Goal: Task Accomplishment & Management: Use online tool/utility

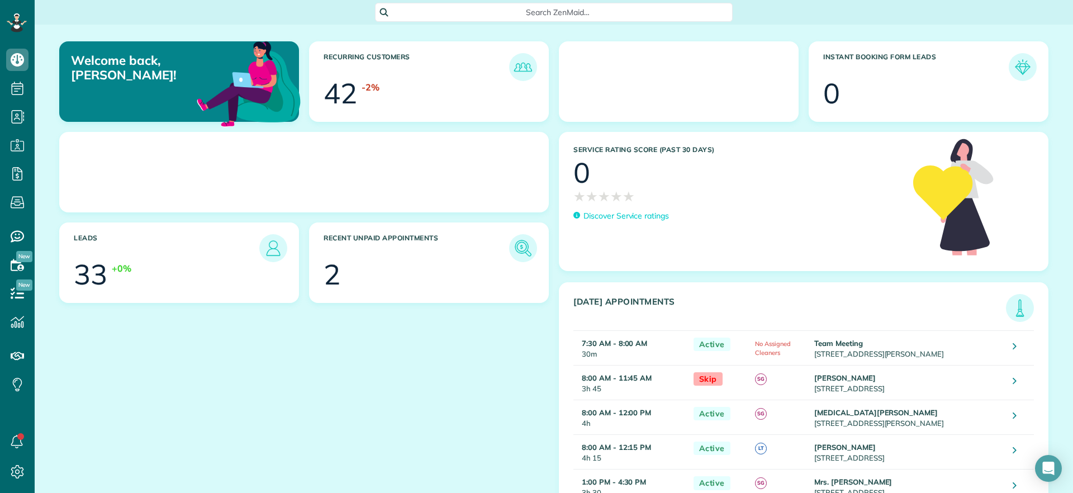
scroll to position [5, 5]
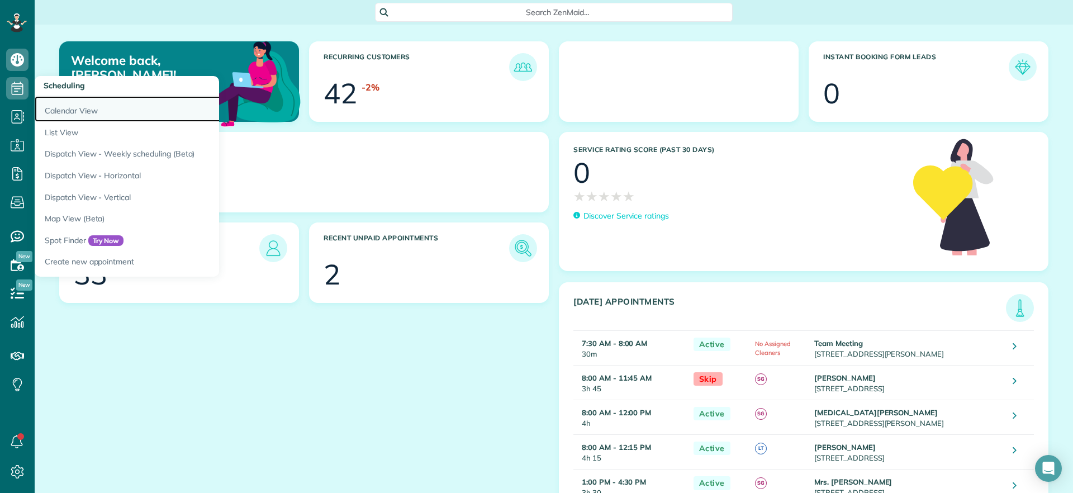
click at [70, 113] on link "Calendar View" at bounding box center [174, 109] width 279 height 26
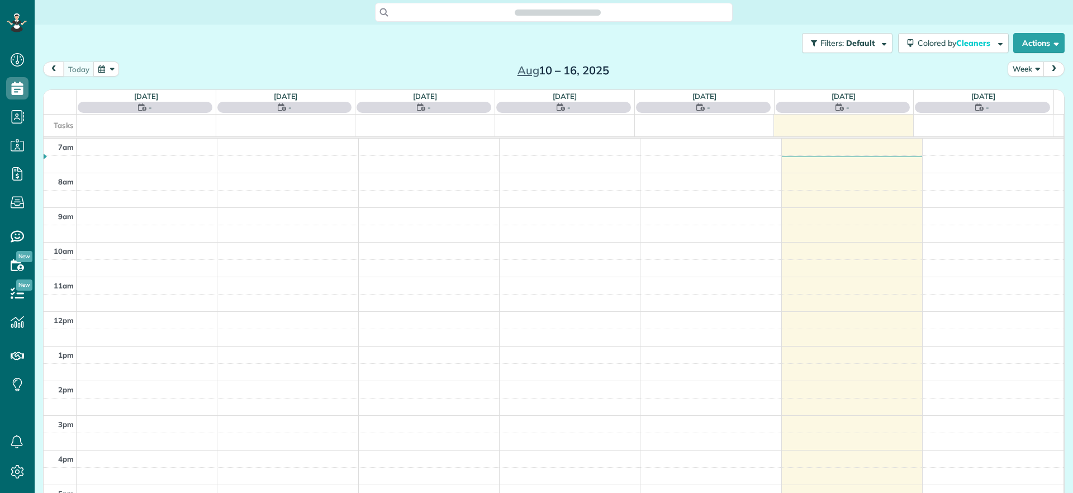
scroll to position [5, 5]
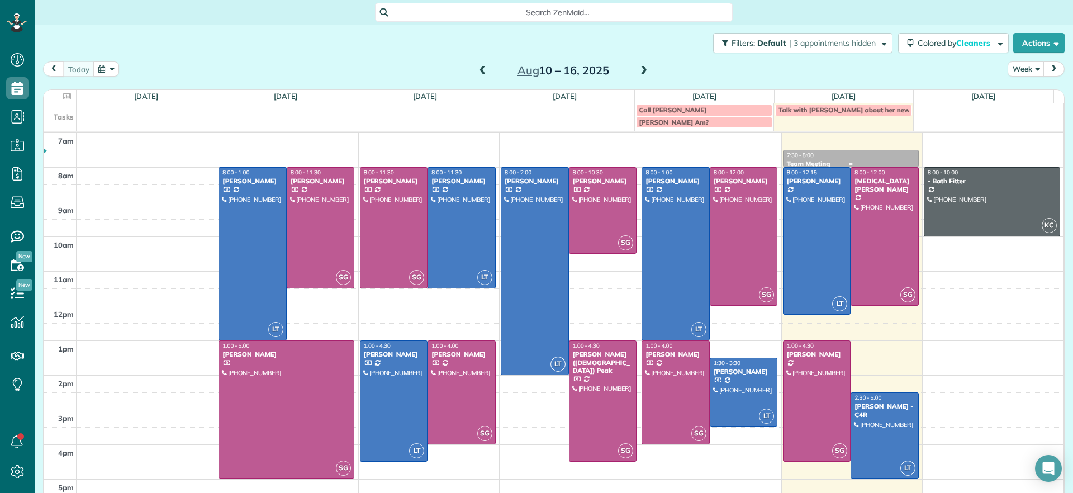
click at [856, 160] on div "Team Meeting" at bounding box center [850, 164] width 129 height 8
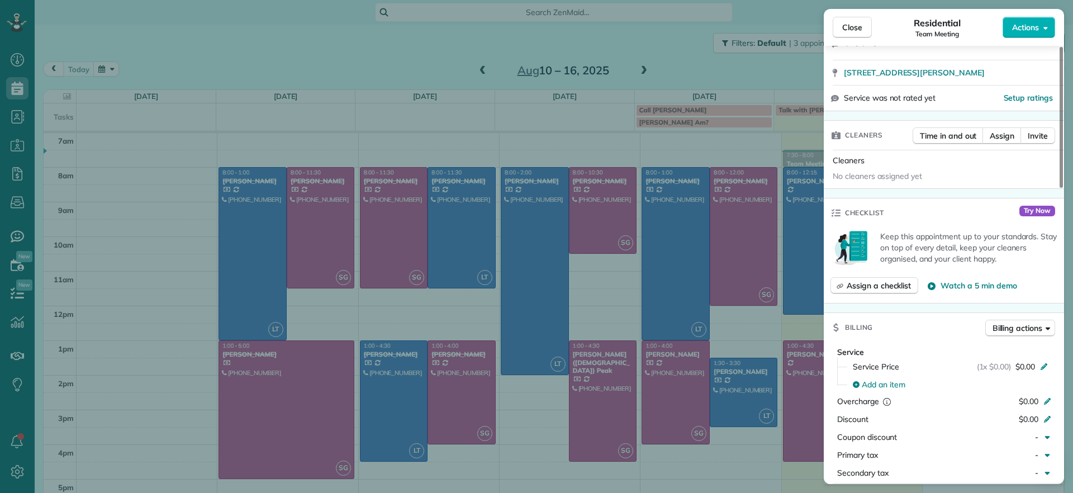
scroll to position [141, 0]
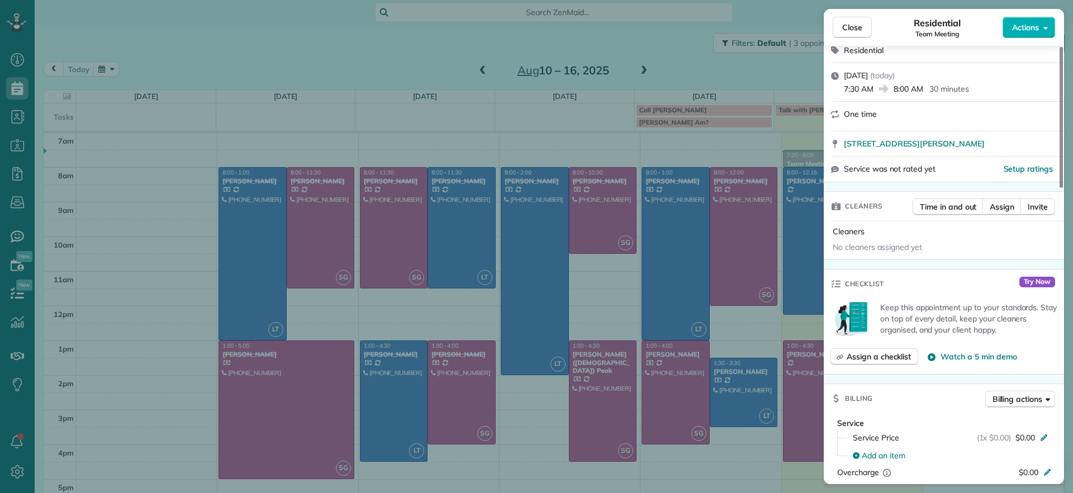
click at [414, 57] on div "Close Residential Team Meeting Actions Status Active Team Meeting · Open profil…" at bounding box center [536, 246] width 1073 height 493
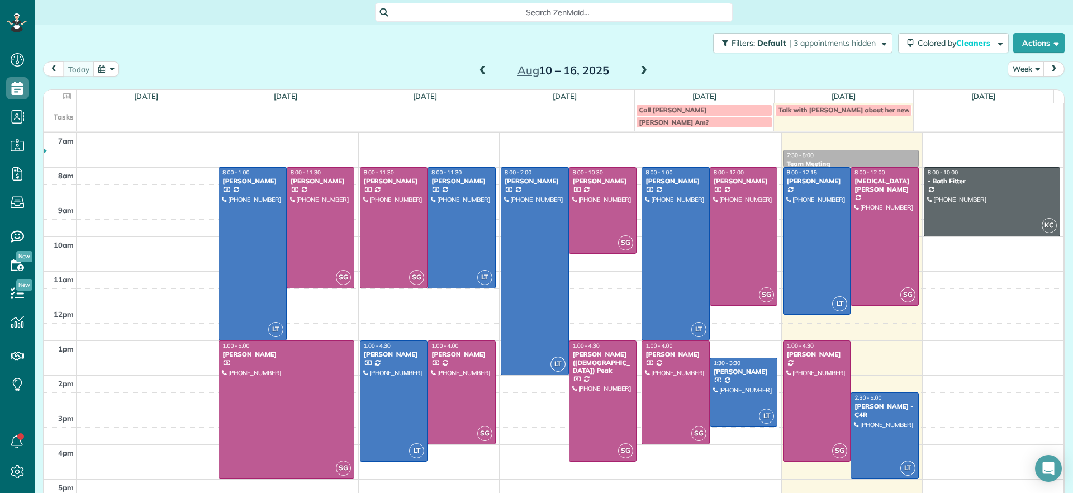
click at [638, 69] on span at bounding box center [644, 71] width 12 height 10
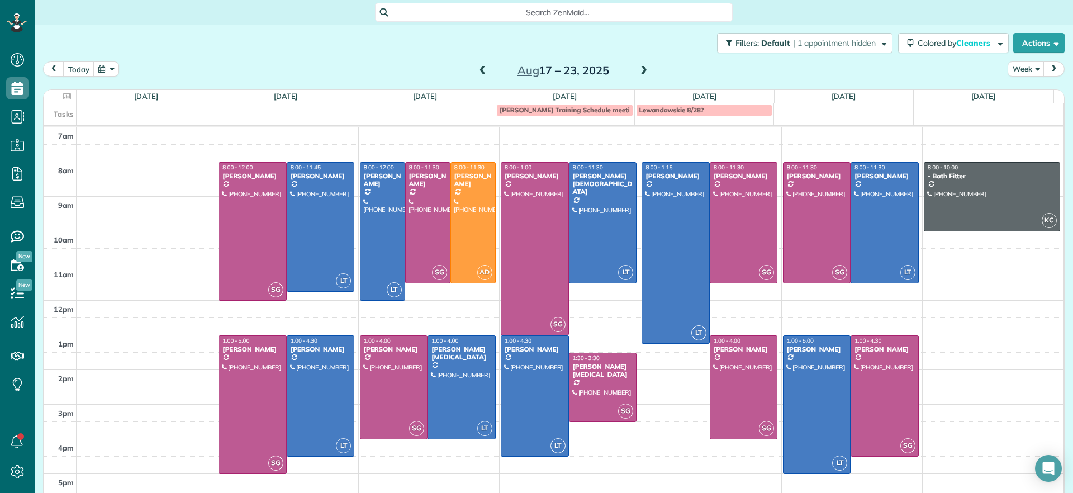
click at [477, 72] on span at bounding box center [483, 71] width 12 height 10
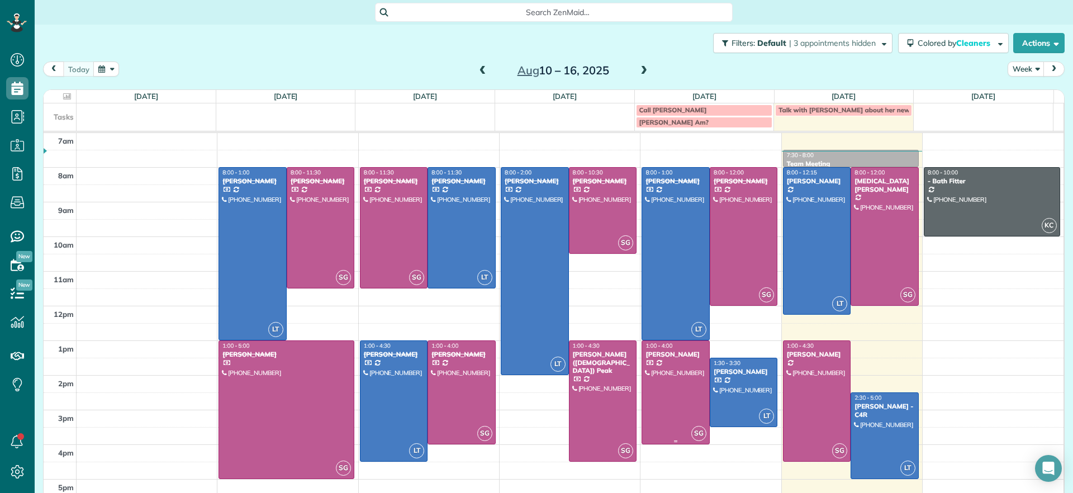
click at [676, 399] on div at bounding box center [675, 392] width 67 height 103
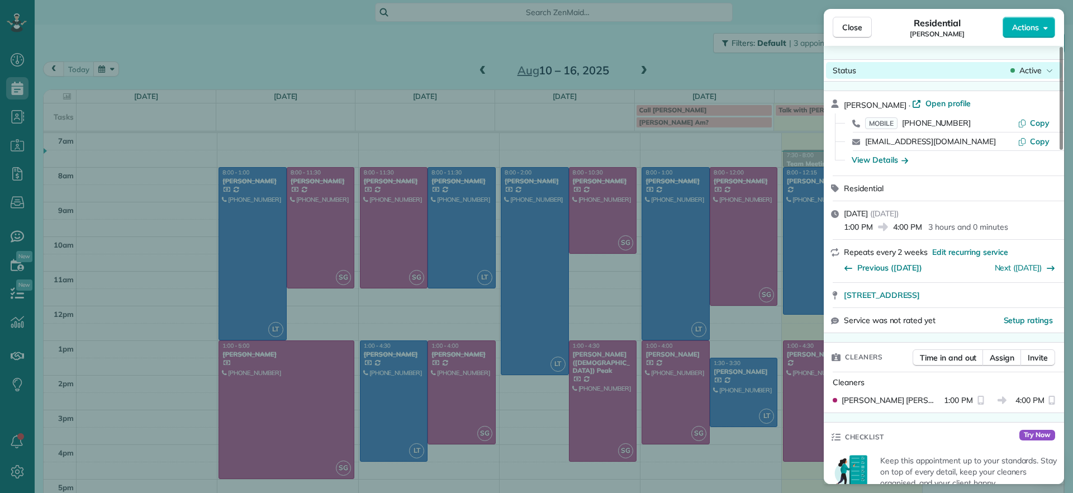
click at [1036, 67] on span "Active" at bounding box center [1031, 70] width 22 height 11
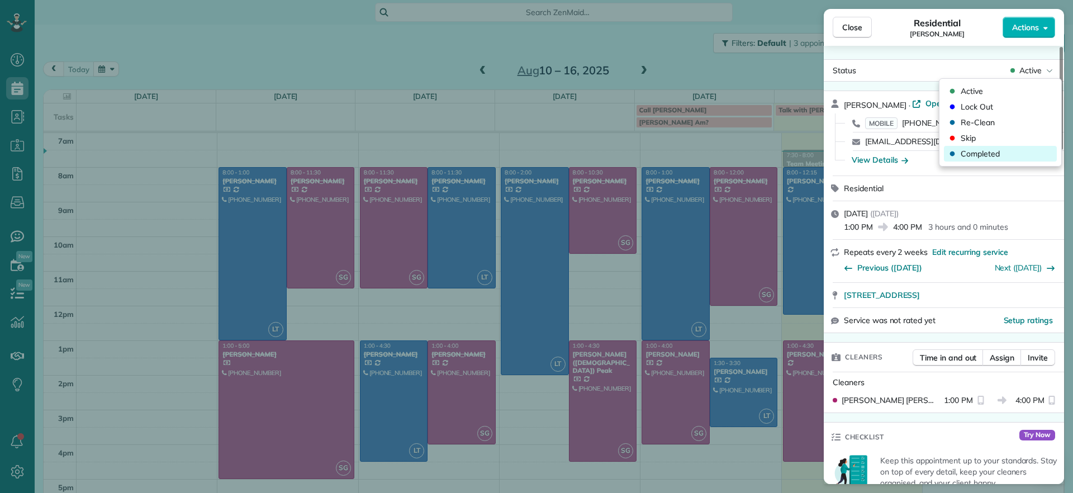
click at [977, 151] on span "Completed" at bounding box center [980, 153] width 39 height 11
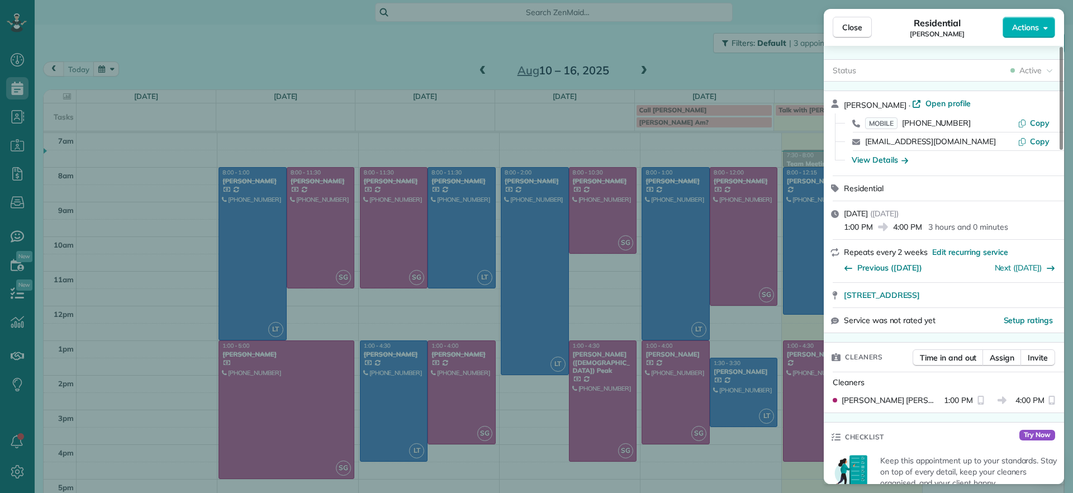
click at [726, 368] on div "Close Residential Deborah Bassett Actions Status Active Deborah Bassett · Open …" at bounding box center [536, 246] width 1073 height 493
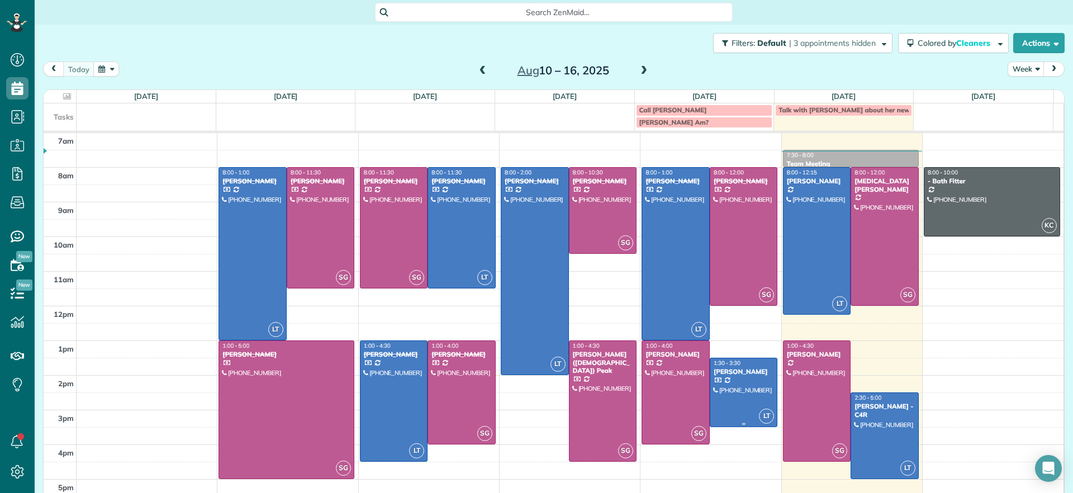
click at [725, 383] on div at bounding box center [743, 392] width 67 height 68
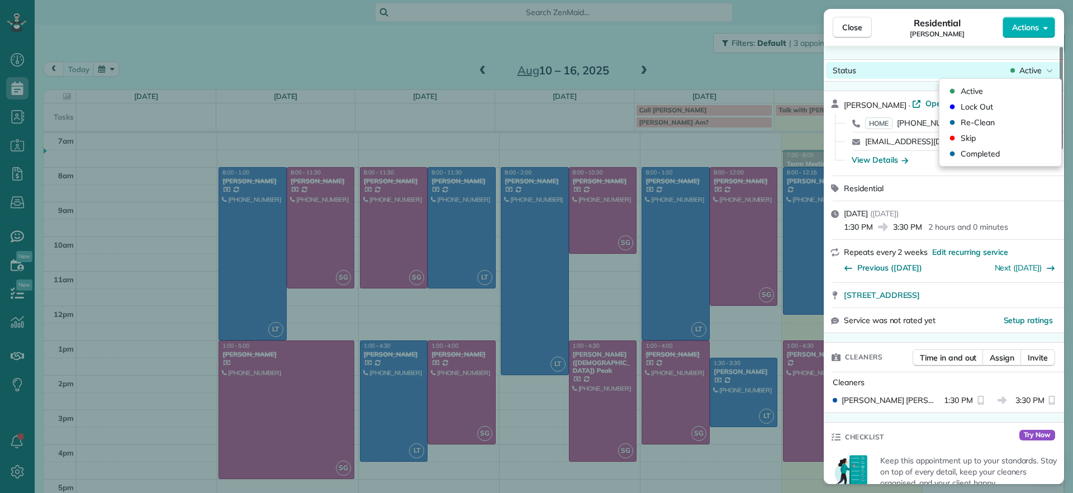
click at [1044, 73] on div "Active" at bounding box center [1031, 70] width 47 height 11
click at [973, 152] on span "Completed" at bounding box center [980, 153] width 39 height 11
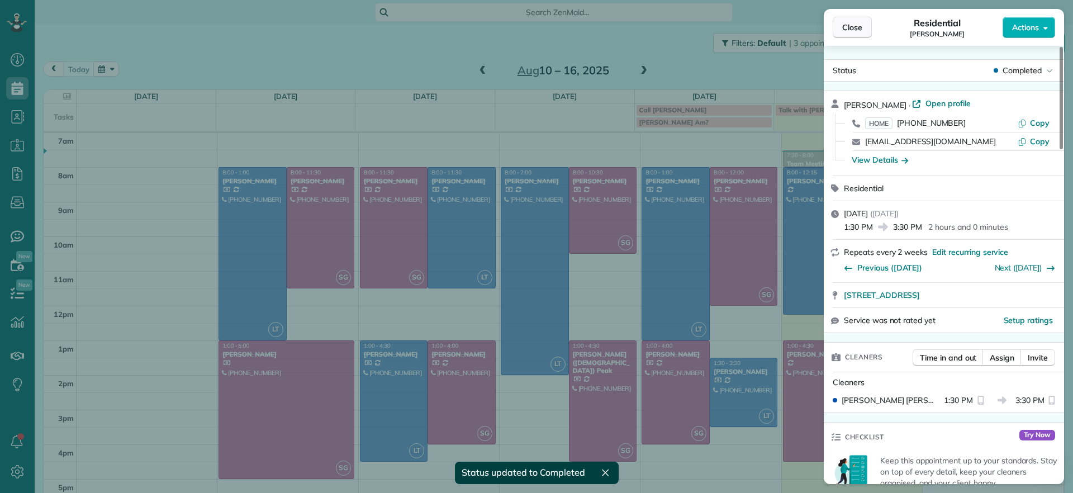
click at [860, 25] on span "Close" at bounding box center [852, 27] width 20 height 11
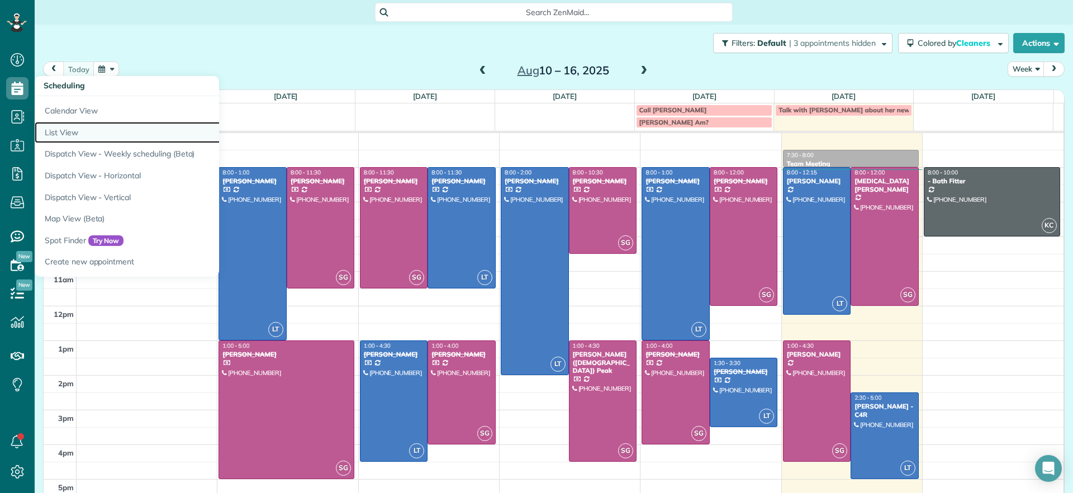
click at [74, 135] on link "List View" at bounding box center [174, 133] width 279 height 22
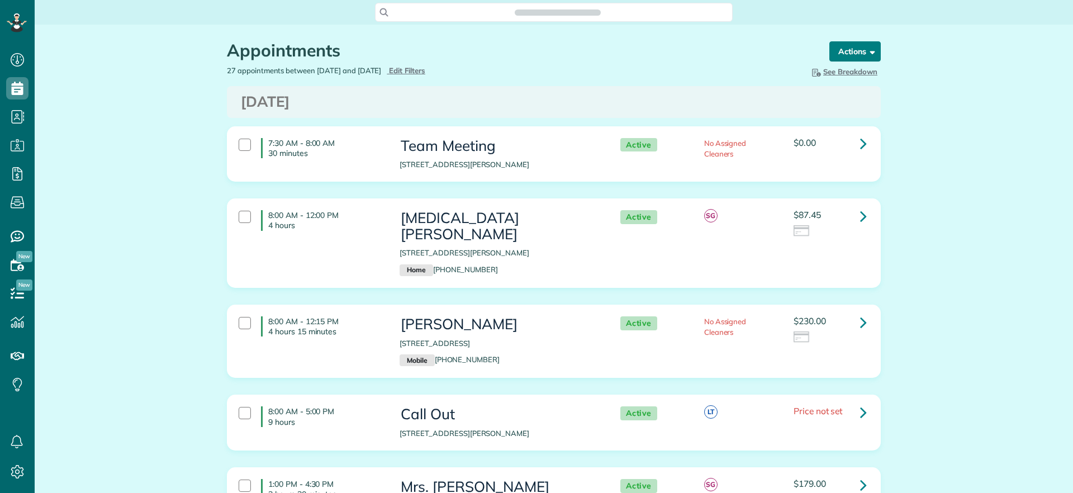
click at [872, 53] on button "Actions" at bounding box center [855, 51] width 51 height 20
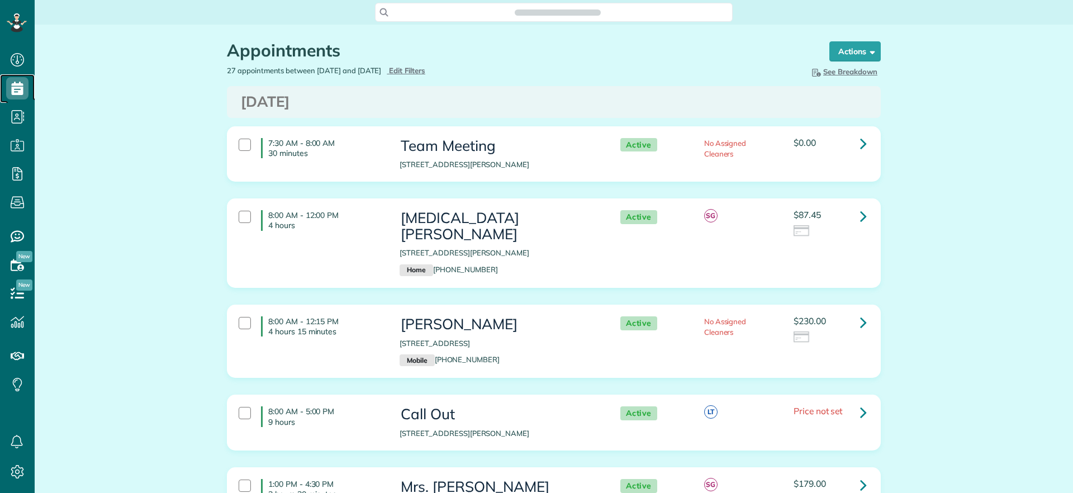
click at [16, 86] on icon at bounding box center [17, 88] width 22 height 22
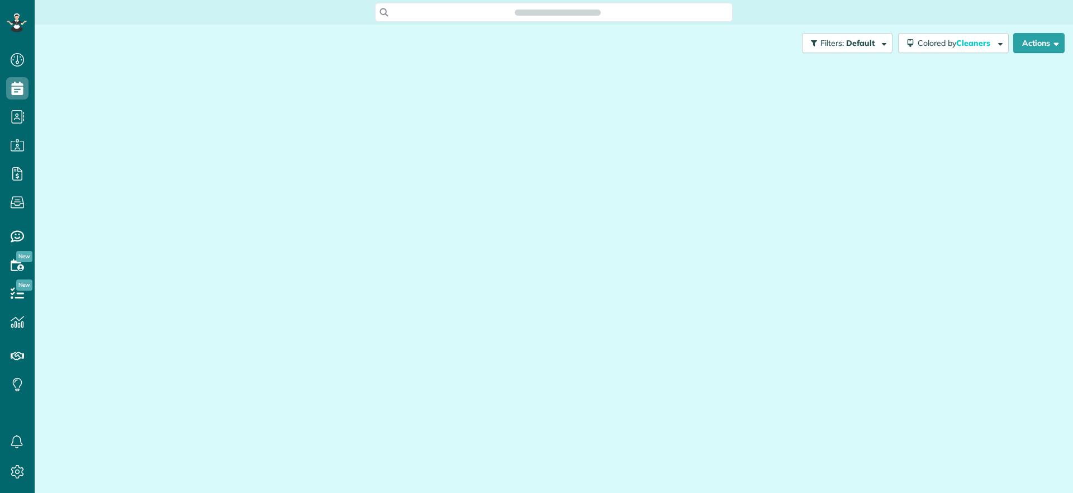
scroll to position [493, 35]
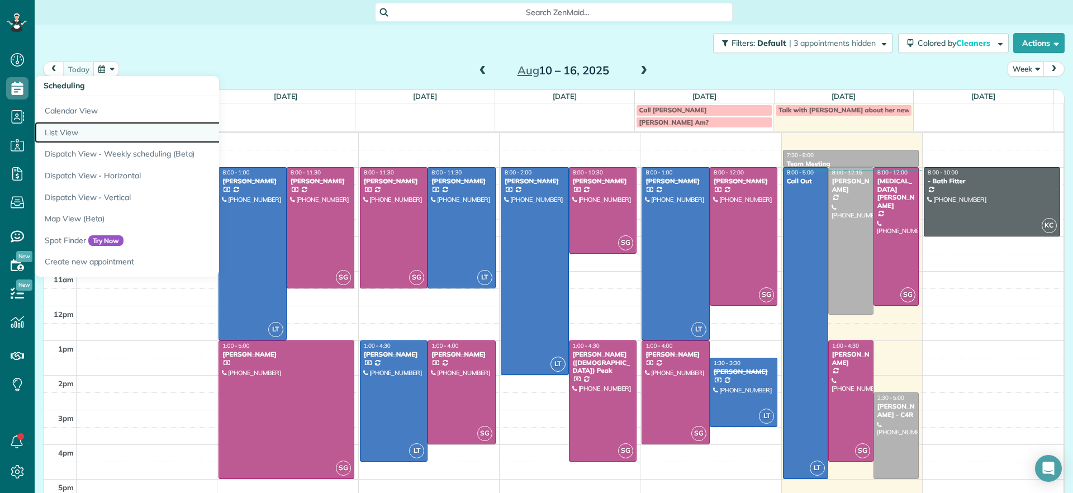
click at [67, 125] on link "List View" at bounding box center [174, 133] width 279 height 22
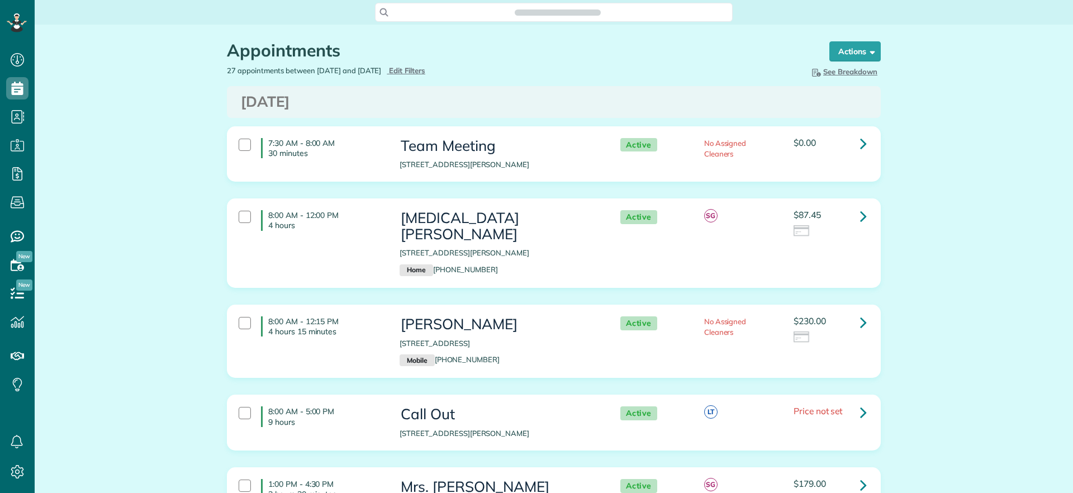
scroll to position [5, 5]
type input "**********"
click at [866, 54] on span "button" at bounding box center [870, 51] width 8 height 8
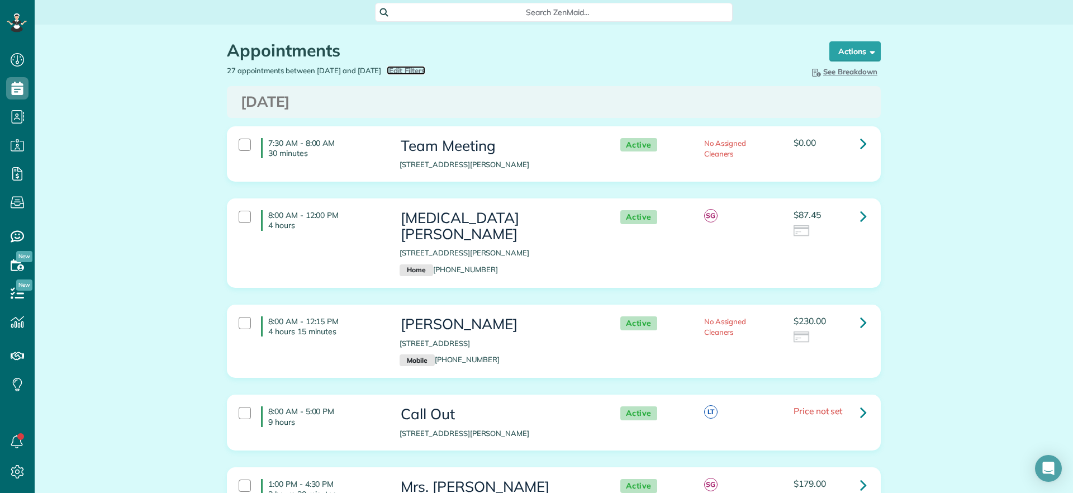
click at [425, 69] on span "Edit Filters" at bounding box center [407, 70] width 36 height 9
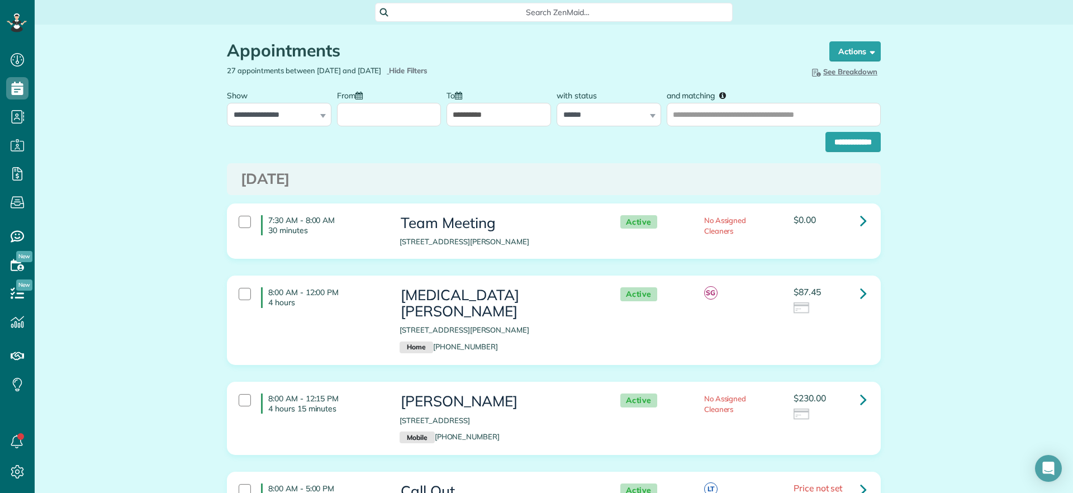
click at [365, 123] on input "From" at bounding box center [389, 114] width 105 height 23
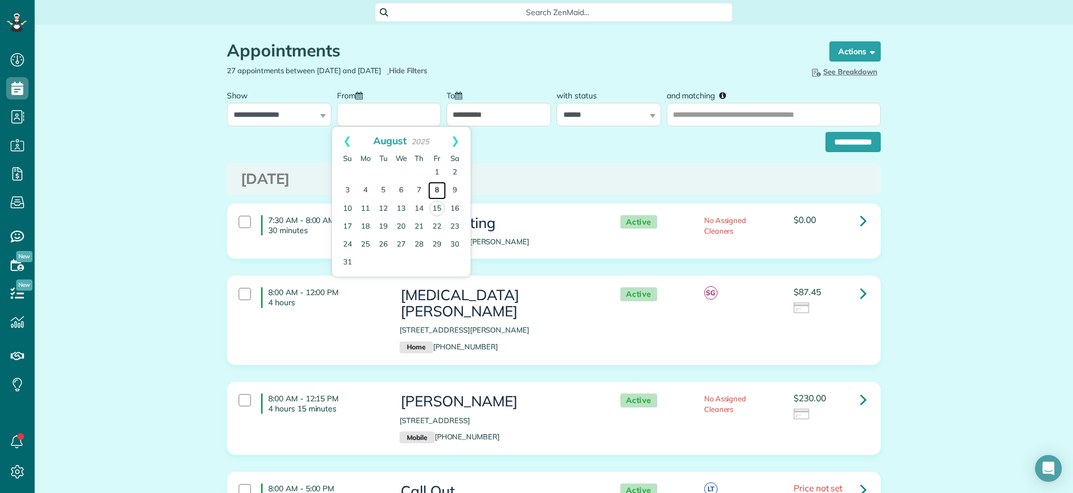
click at [434, 189] on link "8" at bounding box center [437, 191] width 18 height 18
type input "**********"
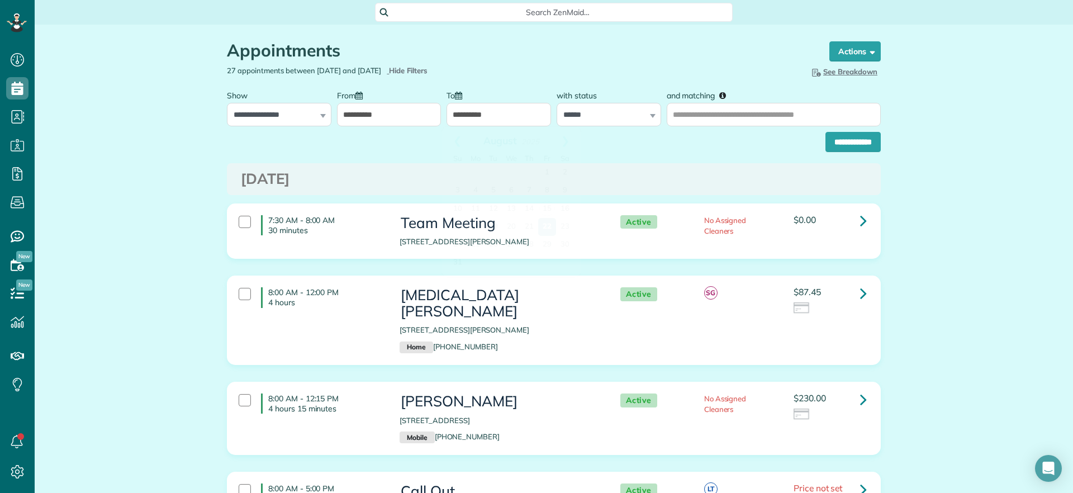
click at [504, 106] on input "**********" at bounding box center [499, 114] width 105 height 23
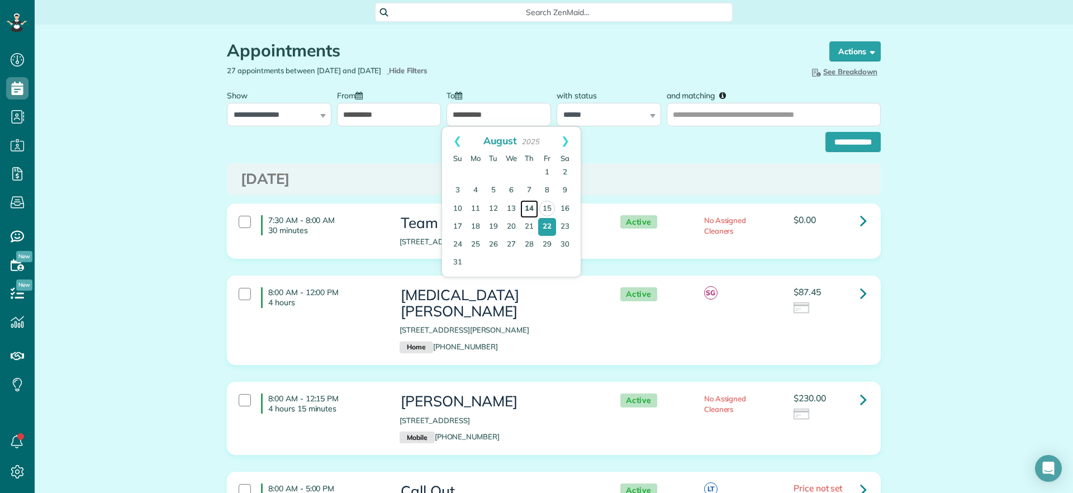
click at [529, 212] on link "14" at bounding box center [529, 209] width 18 height 18
type input "**********"
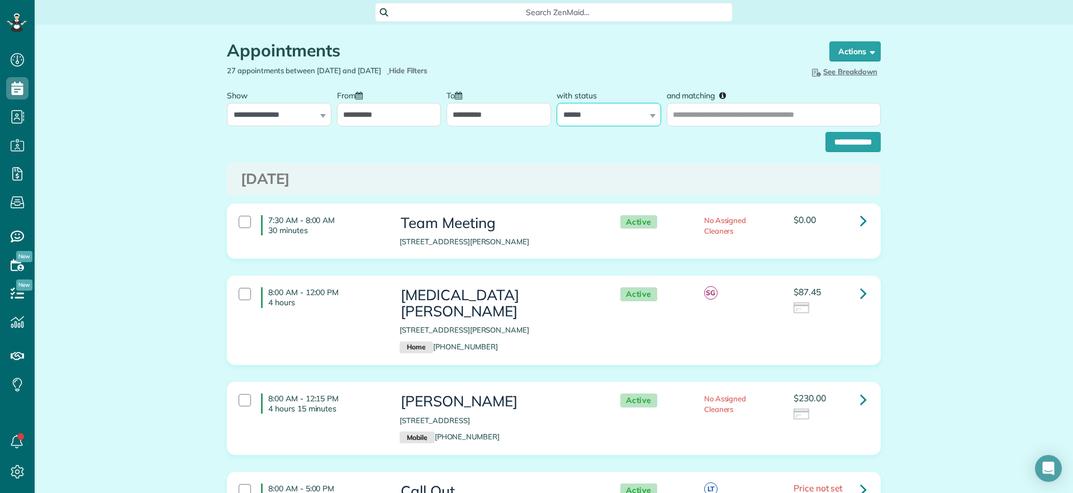
click at [646, 119] on select "**********" at bounding box center [609, 114] width 105 height 23
select select
click at [557, 103] on select "**********" at bounding box center [609, 114] width 105 height 23
click at [681, 110] on input "and matching" at bounding box center [774, 114] width 214 height 23
type input "******"
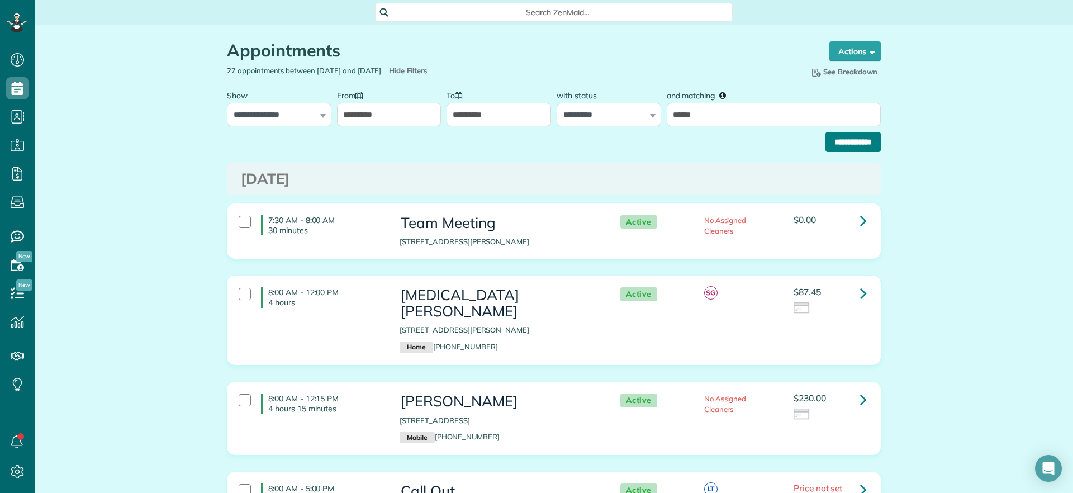
click at [840, 141] on input "**********" at bounding box center [853, 142] width 55 height 20
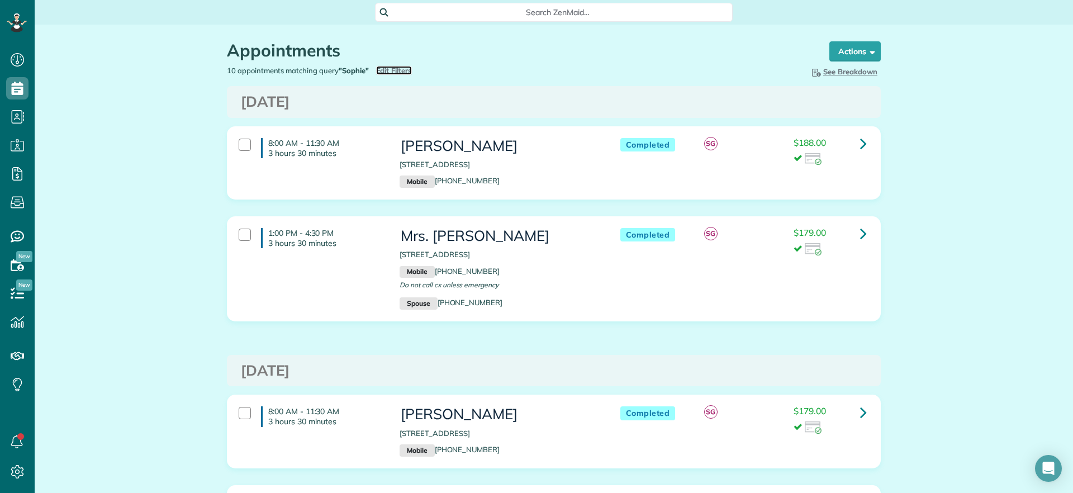
click at [399, 67] on span "Edit Filters" at bounding box center [394, 70] width 36 height 9
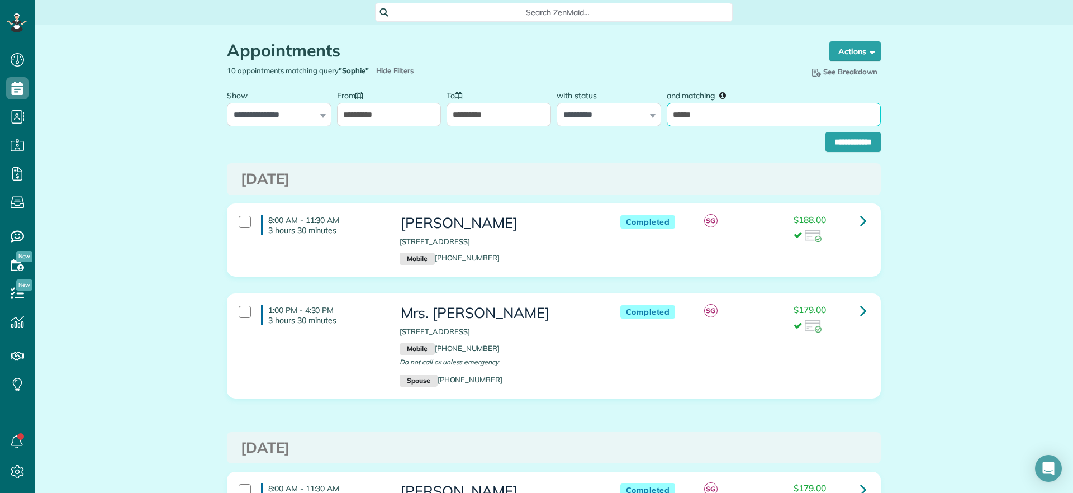
click at [676, 115] on input "******" at bounding box center [774, 114] width 214 height 23
type input "*****"
click at [826, 132] on input "**********" at bounding box center [853, 142] width 55 height 20
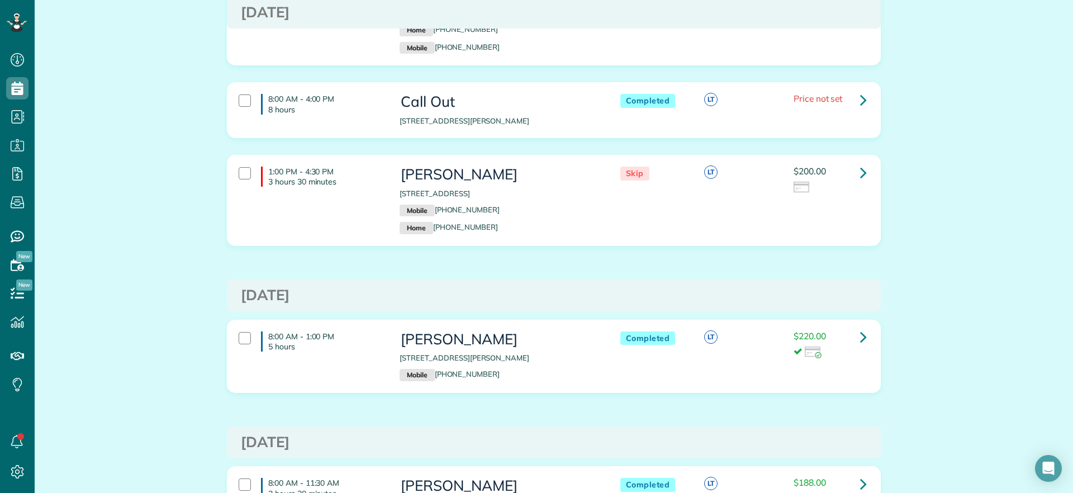
scroll to position [58, 0]
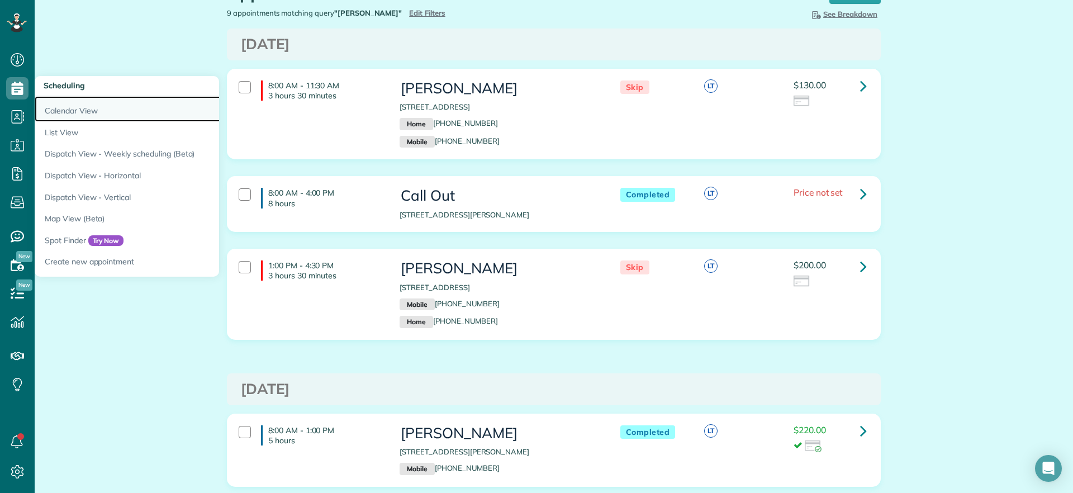
click at [65, 112] on link "Calendar View" at bounding box center [174, 109] width 279 height 26
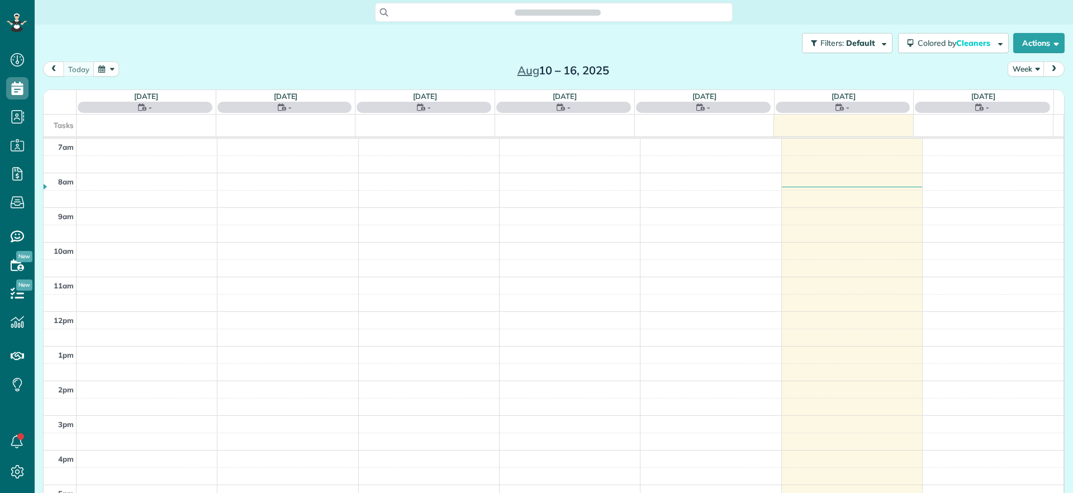
scroll to position [5, 5]
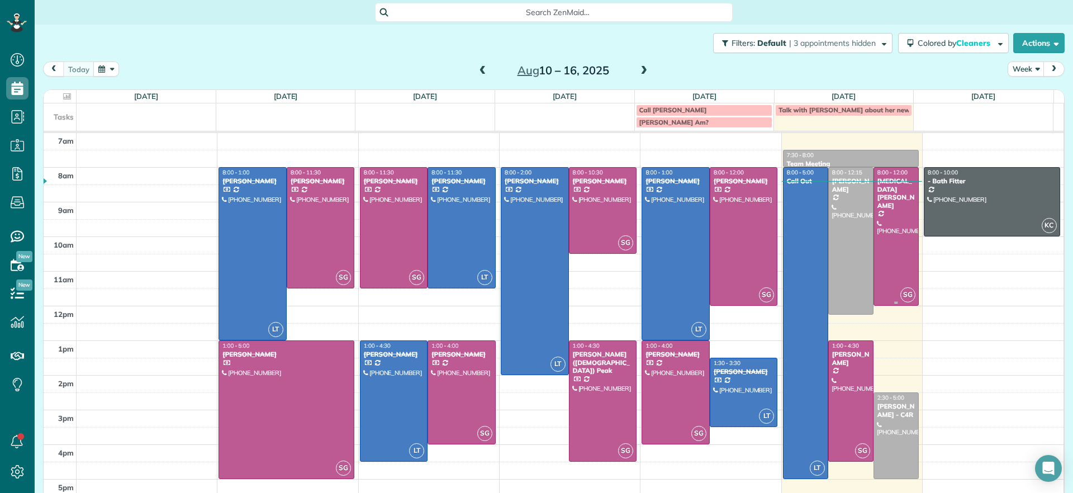
click at [874, 236] on div at bounding box center [896, 237] width 44 height 138
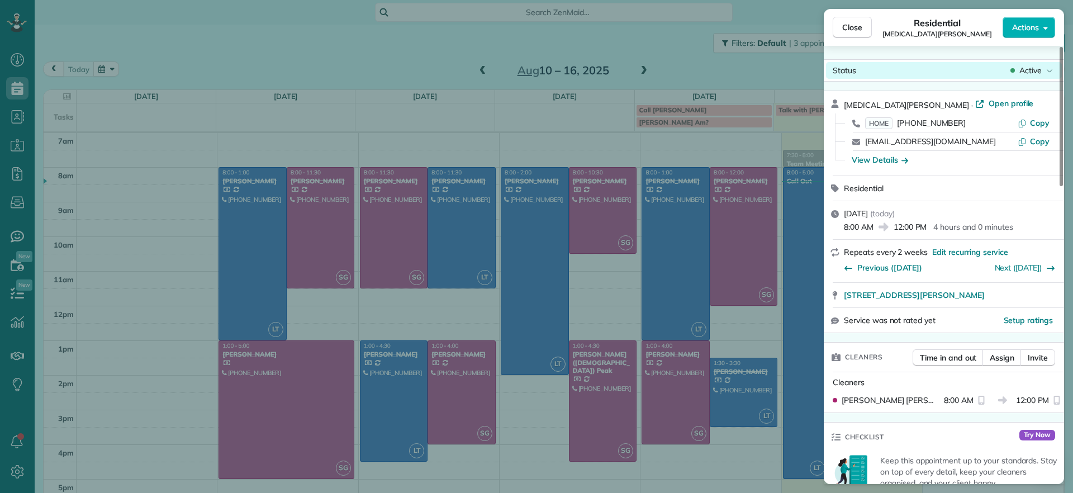
click at [1044, 74] on div "Active" at bounding box center [1031, 70] width 47 height 11
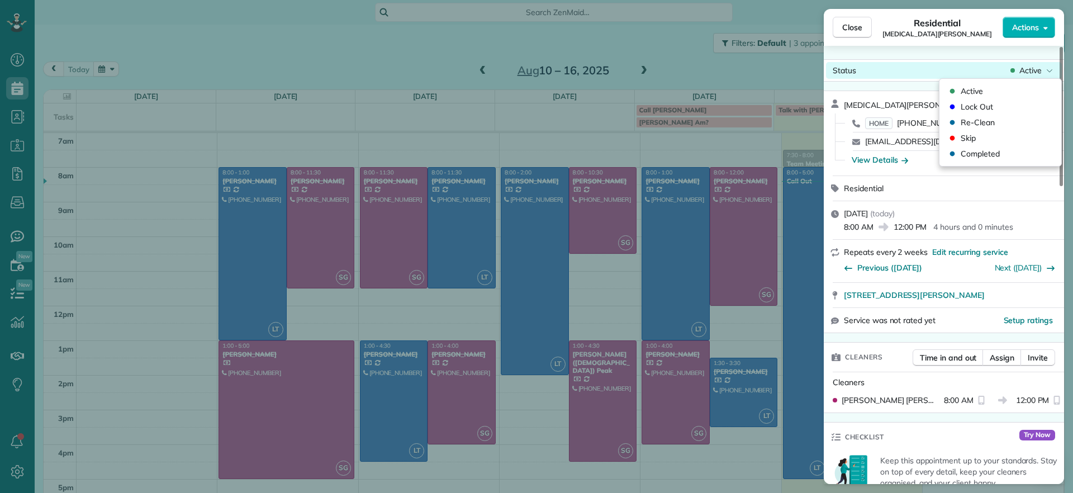
click at [1044, 74] on div "Active" at bounding box center [1031, 70] width 47 height 11
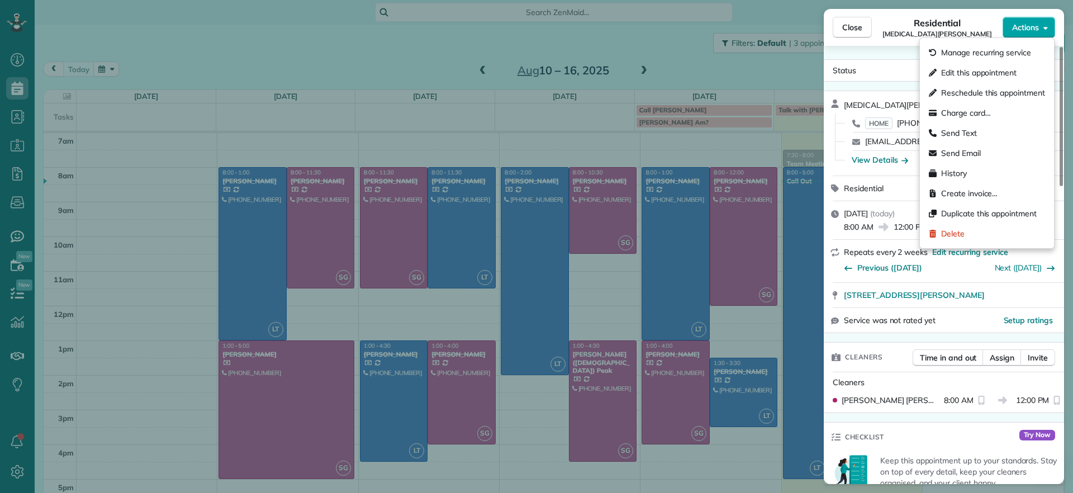
click at [1032, 35] on button "Actions" at bounding box center [1029, 27] width 53 height 21
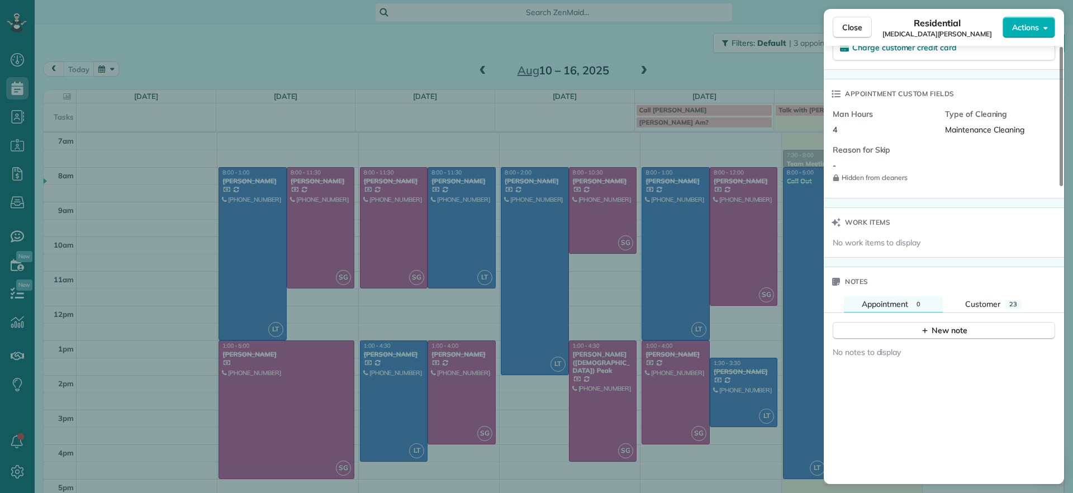
scroll to position [415, 0]
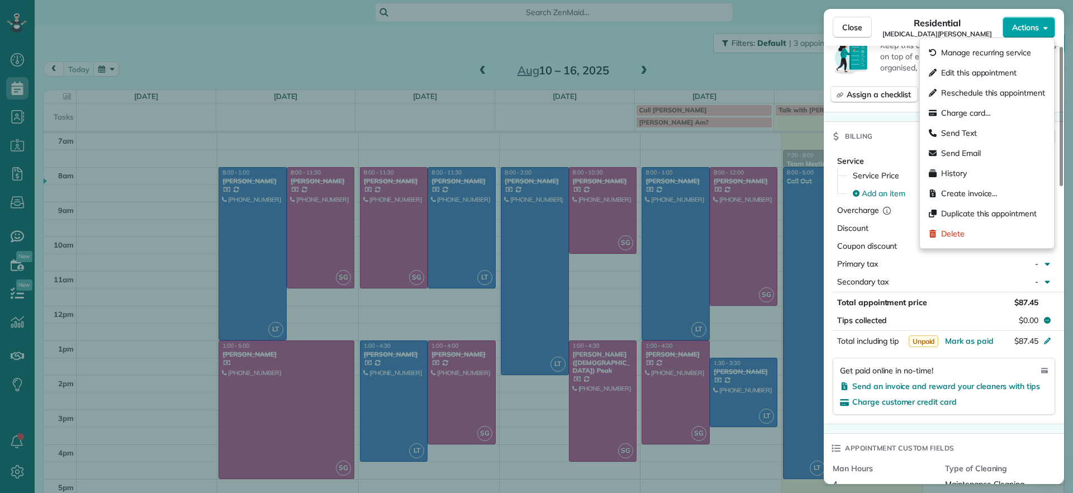
click at [1025, 23] on span "Actions" at bounding box center [1025, 27] width 27 height 11
click at [927, 401] on span "Charge customer credit card" at bounding box center [904, 402] width 105 height 10
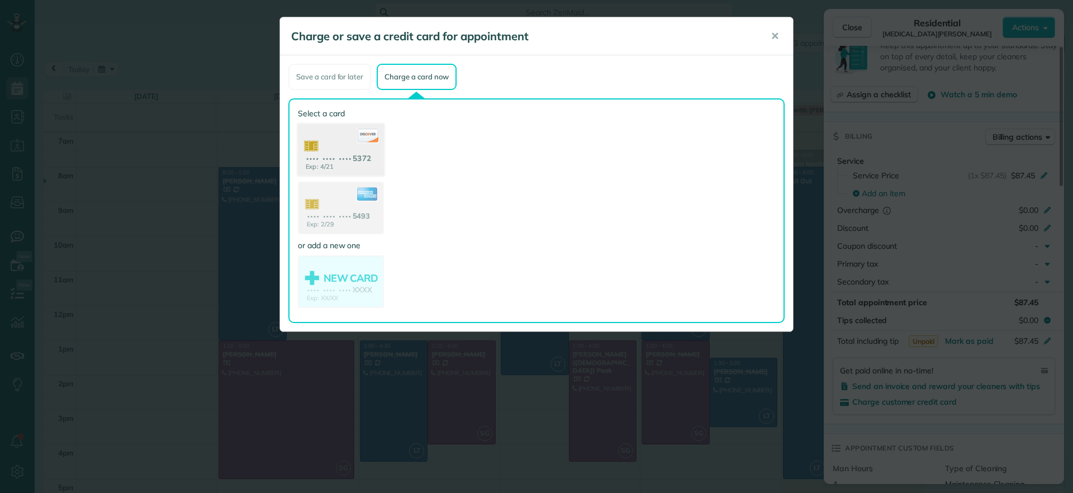
click at [366, 148] on use at bounding box center [341, 151] width 86 height 54
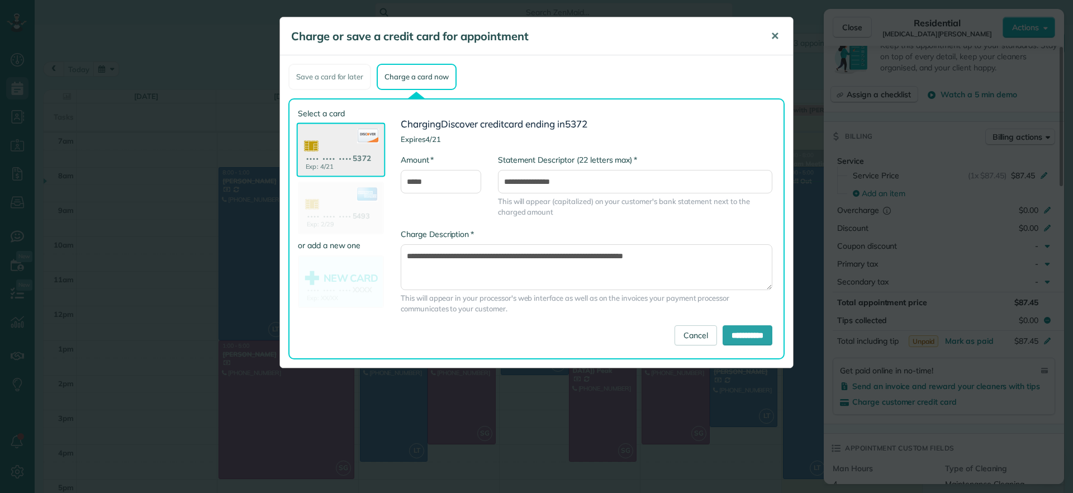
click at [771, 26] on button "✕" at bounding box center [774, 36] width 25 height 27
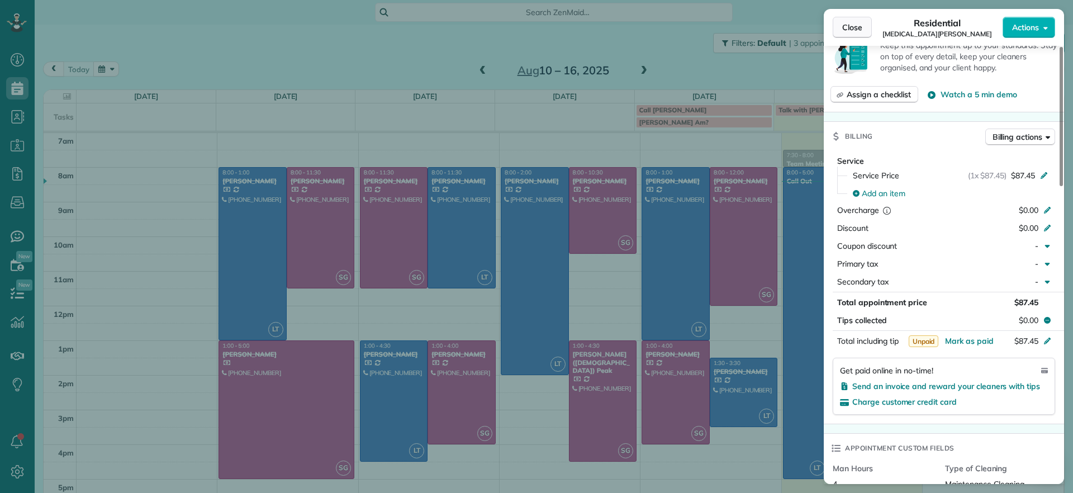
click at [856, 36] on button "Close" at bounding box center [852, 27] width 39 height 21
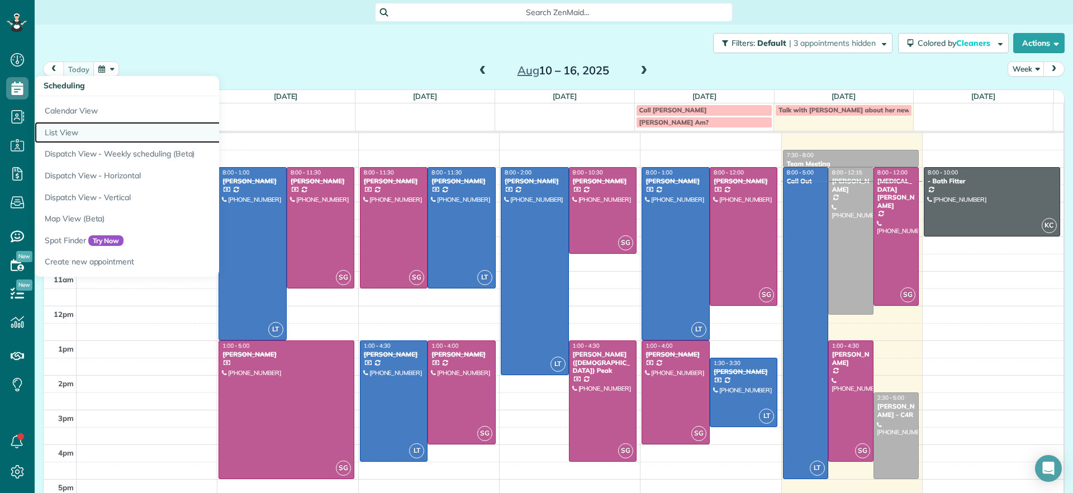
click at [82, 129] on link "List View" at bounding box center [174, 133] width 279 height 22
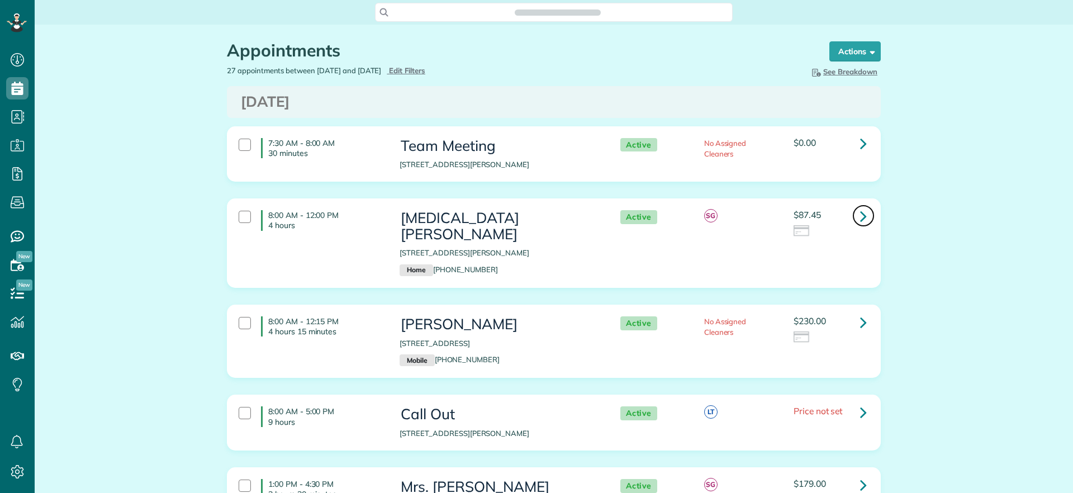
click at [860, 214] on icon at bounding box center [863, 216] width 7 height 20
click at [860, 210] on icon at bounding box center [863, 216] width 7 height 20
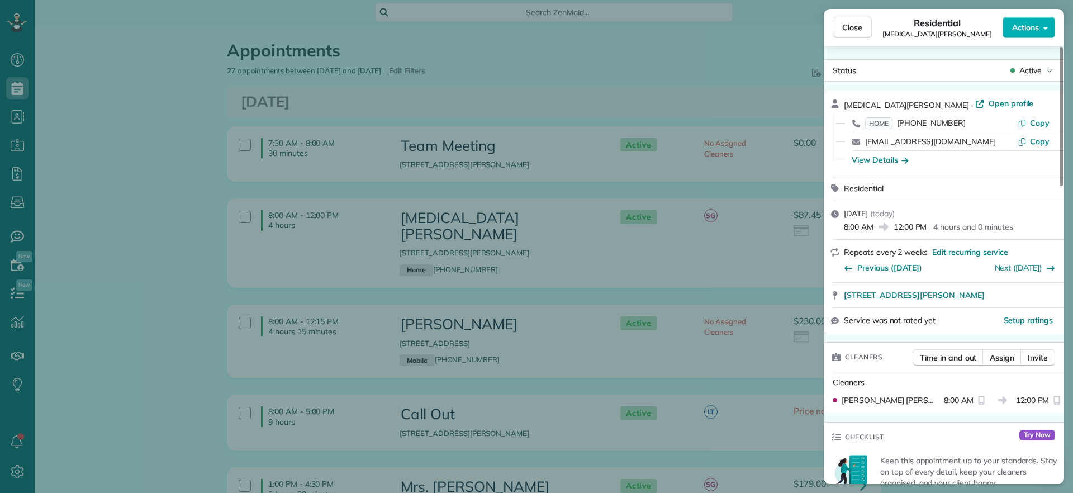
click at [661, 77] on div "Close Residential Alli Robbins Actions Status Active Alli Robbins · Open profil…" at bounding box center [536, 246] width 1073 height 493
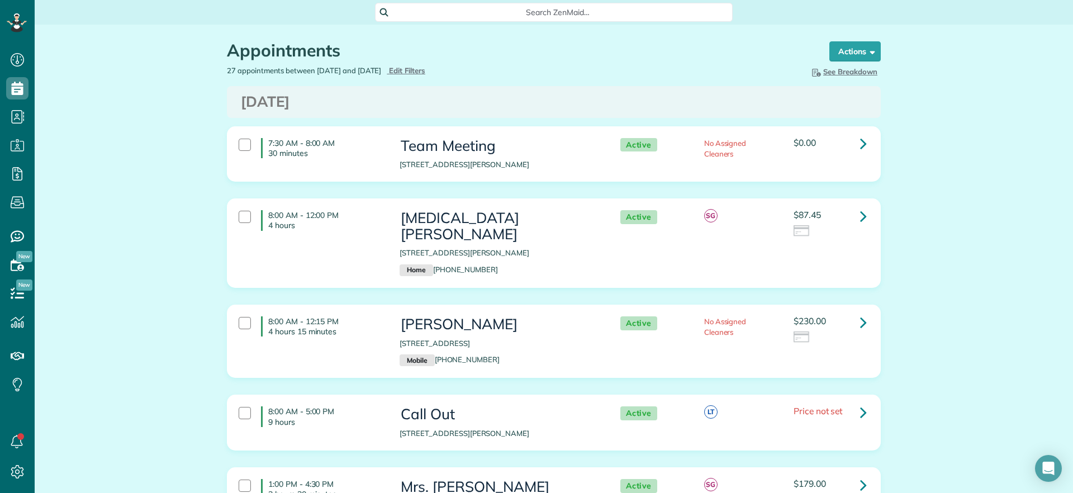
click at [231, 219] on div "8:00 AM - 12:00 PM 4 hours" at bounding box center [310, 220] width 161 height 31
click at [863, 58] on link "Bulk Actions" at bounding box center [844, 51] width 73 height 20
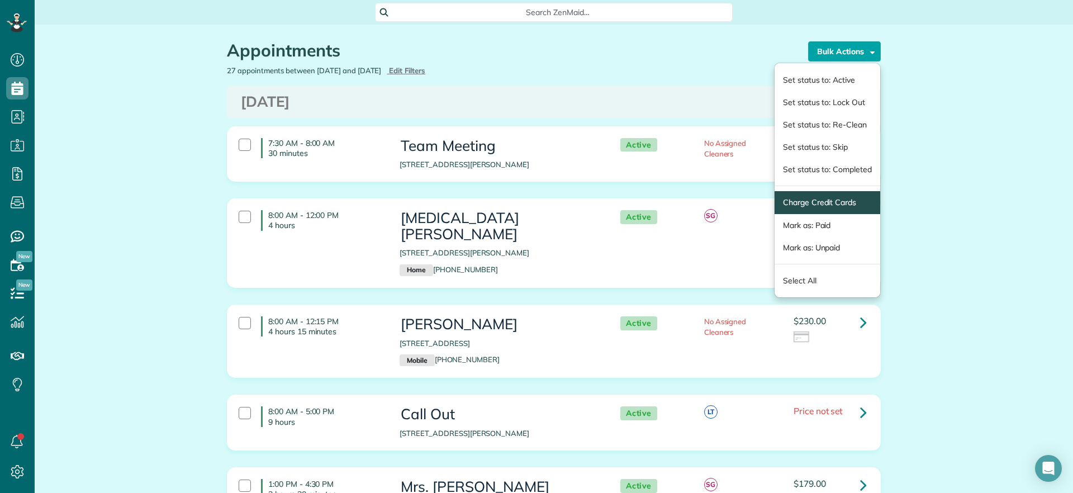
click at [823, 195] on span "Charge Credit Cards" at bounding box center [828, 202] width 106 height 23
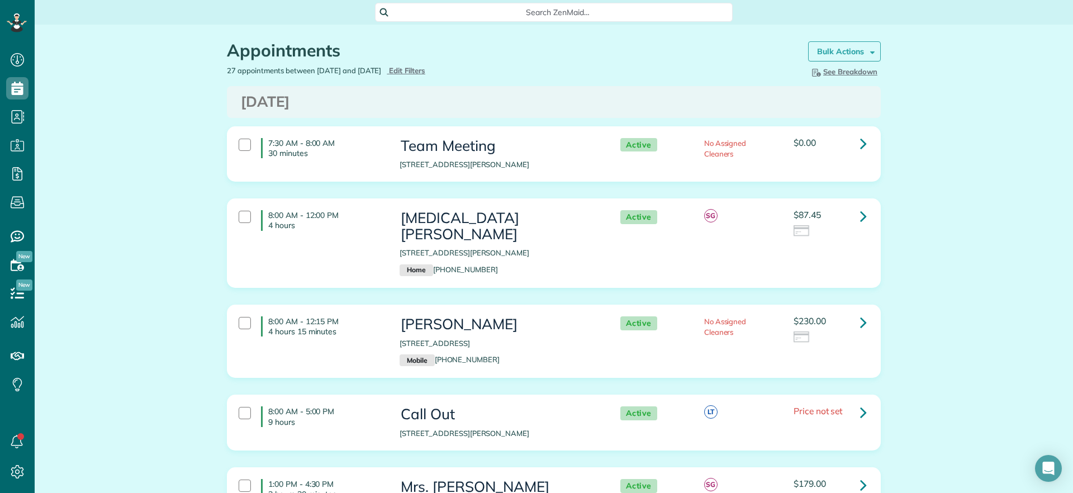
click at [841, 46] on strong "Bulk Actions" at bounding box center [840, 51] width 47 height 10
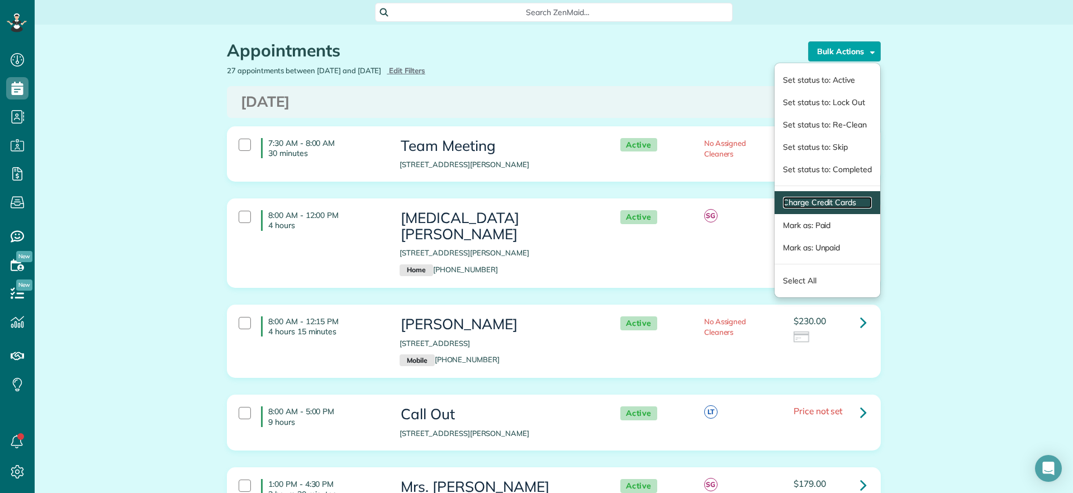
click at [790, 205] on link "Charge Credit Cards" at bounding box center [827, 203] width 89 height 12
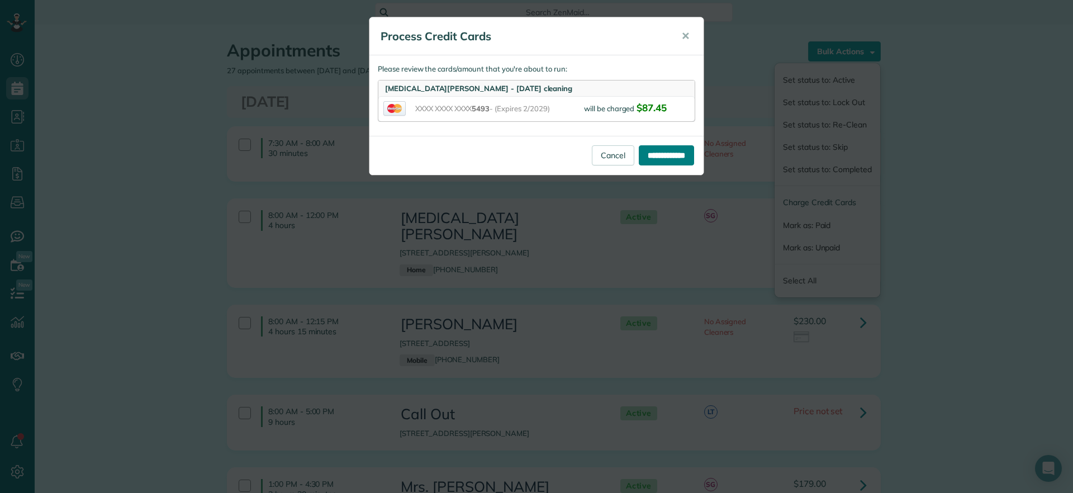
click at [647, 148] on input "**********" at bounding box center [666, 155] width 55 height 20
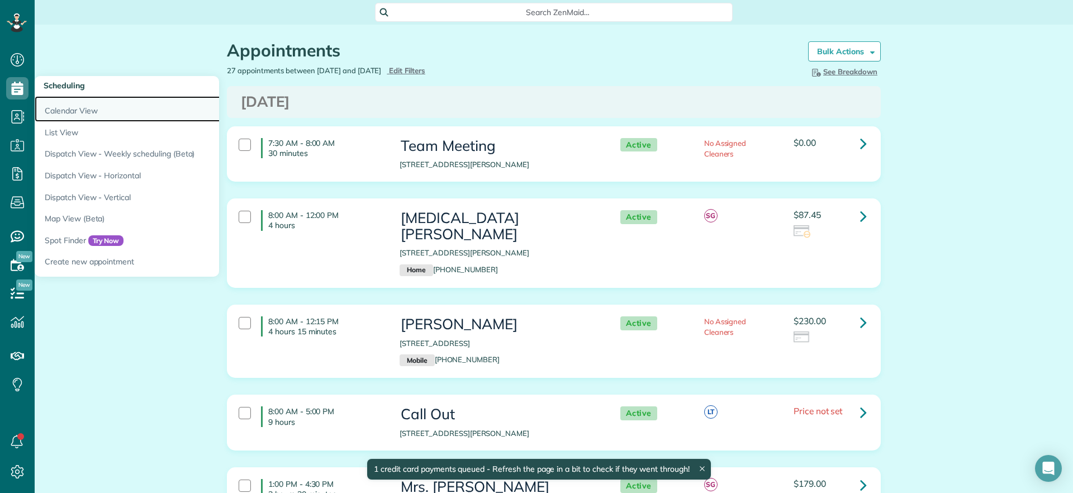
click at [55, 101] on link "Calendar View" at bounding box center [174, 109] width 279 height 26
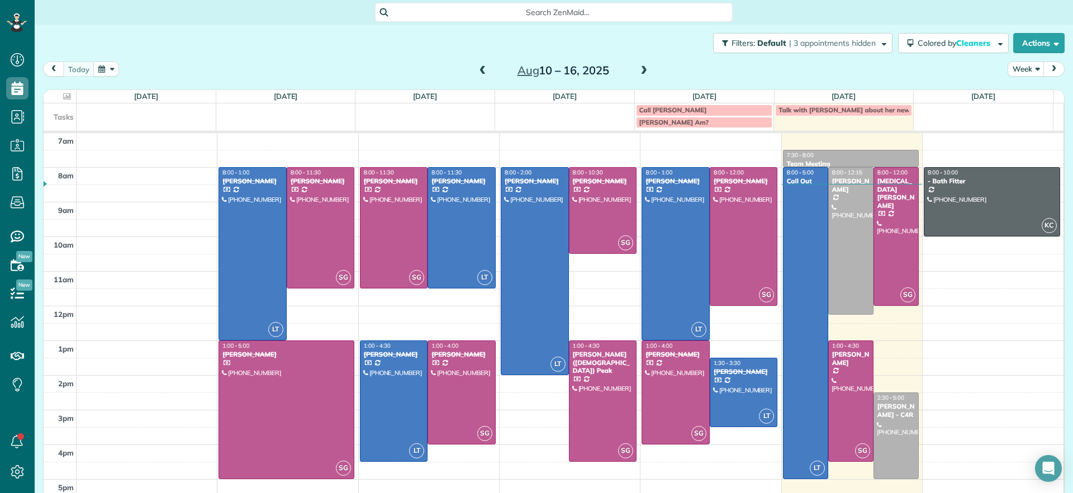
scroll to position [5, 5]
